Goal: Find specific page/section: Find specific page/section

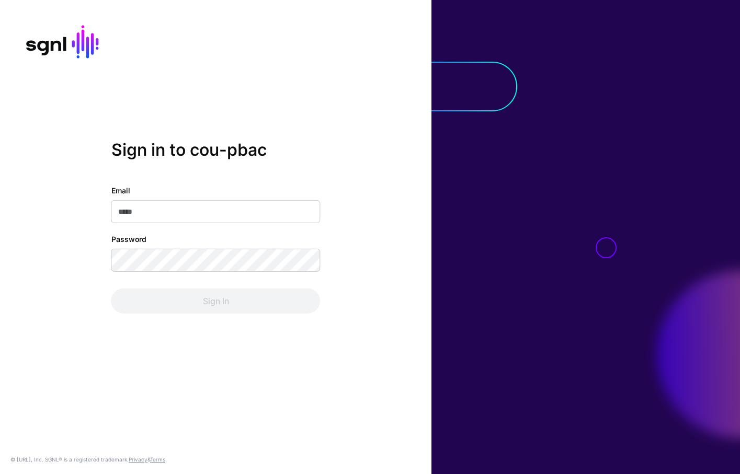
type input "**********"
click at [175, 292] on div "Sign In" at bounding box center [215, 301] width 209 height 25
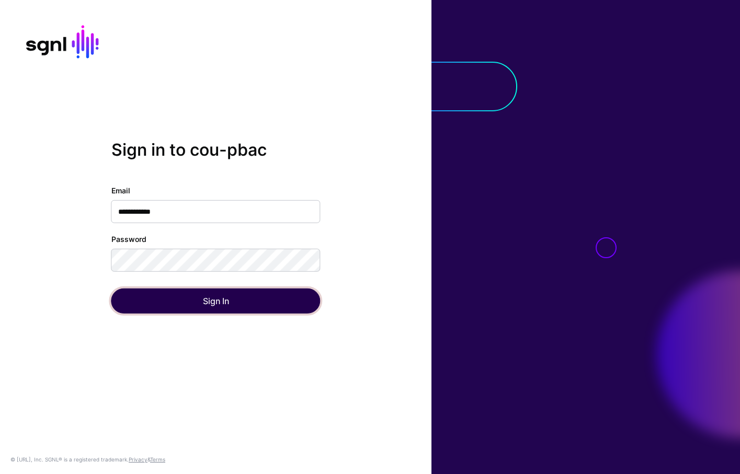
click at [175, 292] on button "Sign In" at bounding box center [215, 301] width 209 height 25
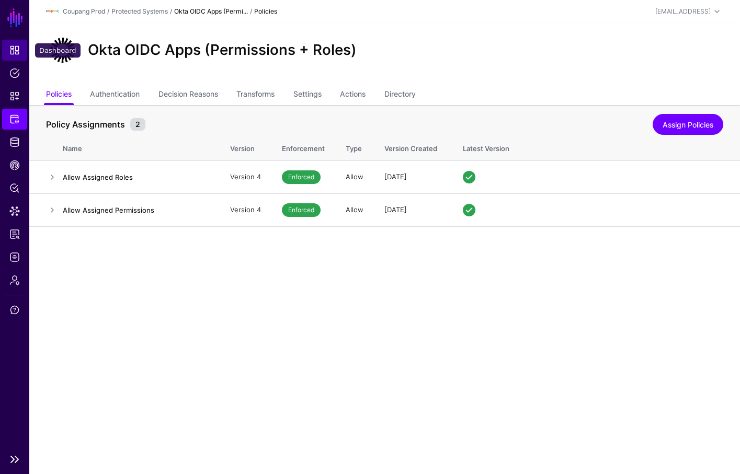
click at [16, 51] on span "Dashboard" at bounding box center [14, 50] width 10 height 10
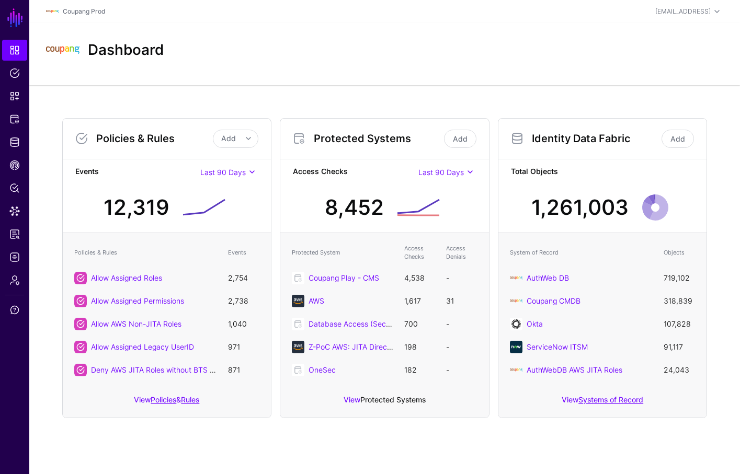
click at [376, 399] on link "Protected Systems" at bounding box center [392, 399] width 65 height 9
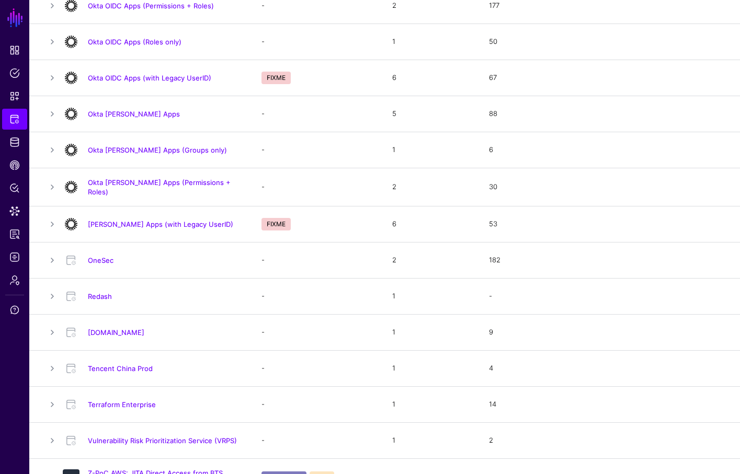
scroll to position [717, 0]
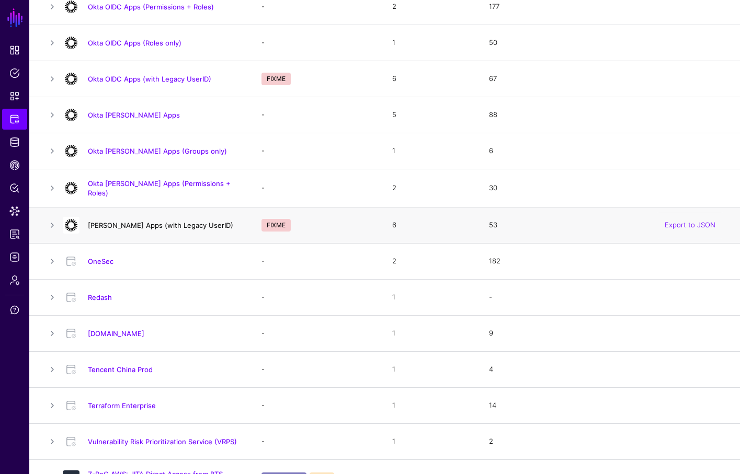
click at [172, 222] on link "[PERSON_NAME] Apps (with Legacy UserID)" at bounding box center [160, 225] width 145 height 8
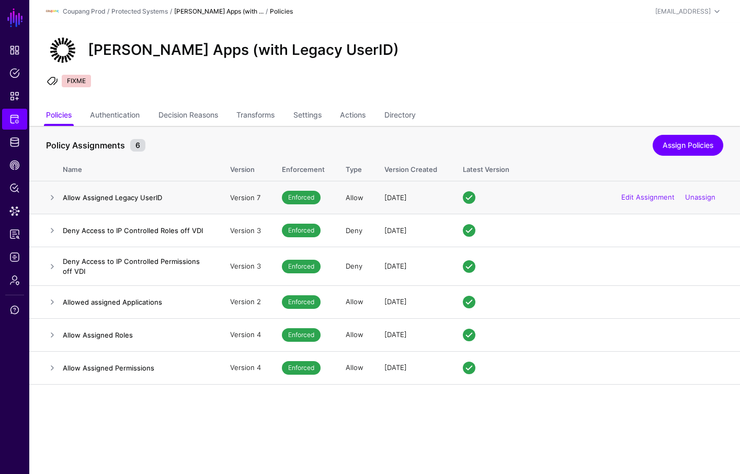
click at [153, 199] on h4 "Allow Assigned Legacy UserID" at bounding box center [136, 197] width 146 height 9
click at [52, 191] on td at bounding box center [45, 198] width 33 height 33
click at [33, 203] on td at bounding box center [45, 198] width 33 height 33
click at [45, 201] on td at bounding box center [45, 198] width 33 height 33
click at [53, 201] on link at bounding box center [52, 197] width 13 height 13
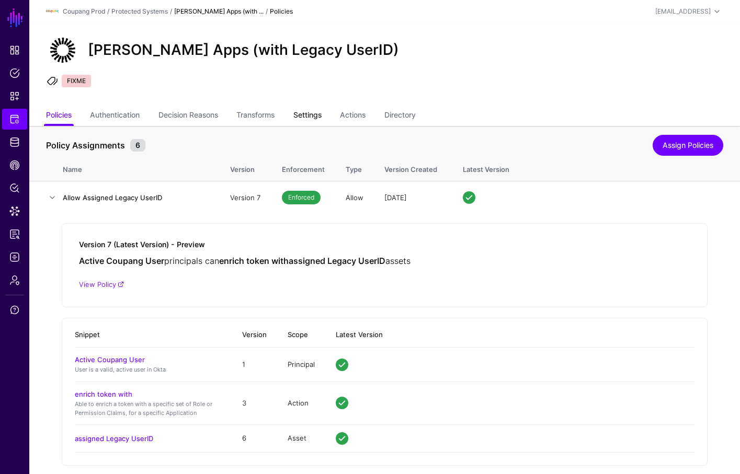
click at [316, 122] on link "Settings" at bounding box center [307, 116] width 28 height 20
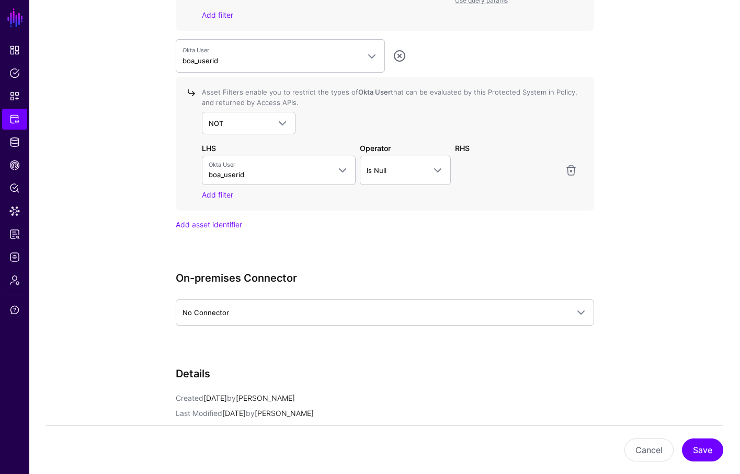
scroll to position [1230, 0]
click at [266, 119] on span "NOT" at bounding box center [240, 123] width 62 height 12
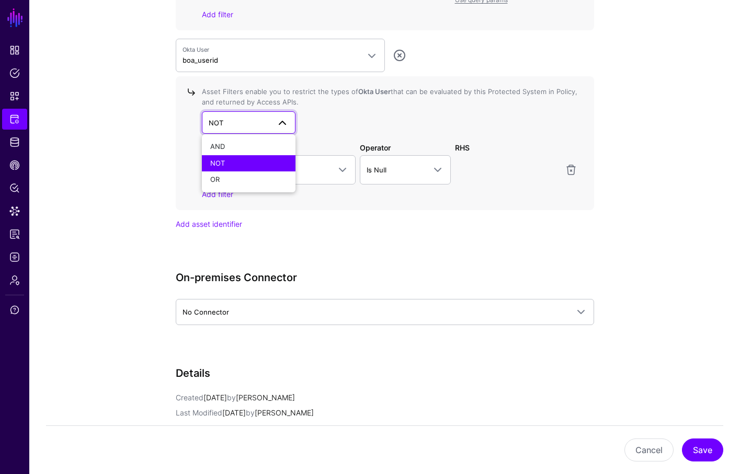
click at [266, 119] on span "NOT" at bounding box center [240, 123] width 62 height 12
